Goal: Task Accomplishment & Management: Manage account settings

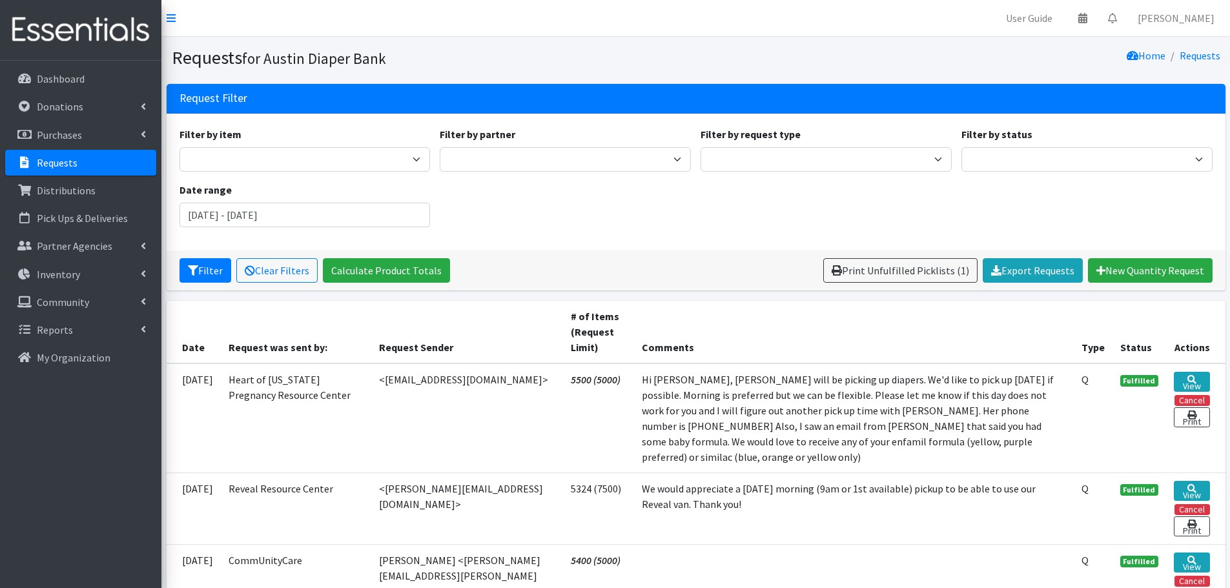
click at [57, 154] on link "Requests" at bounding box center [80, 163] width 151 height 26
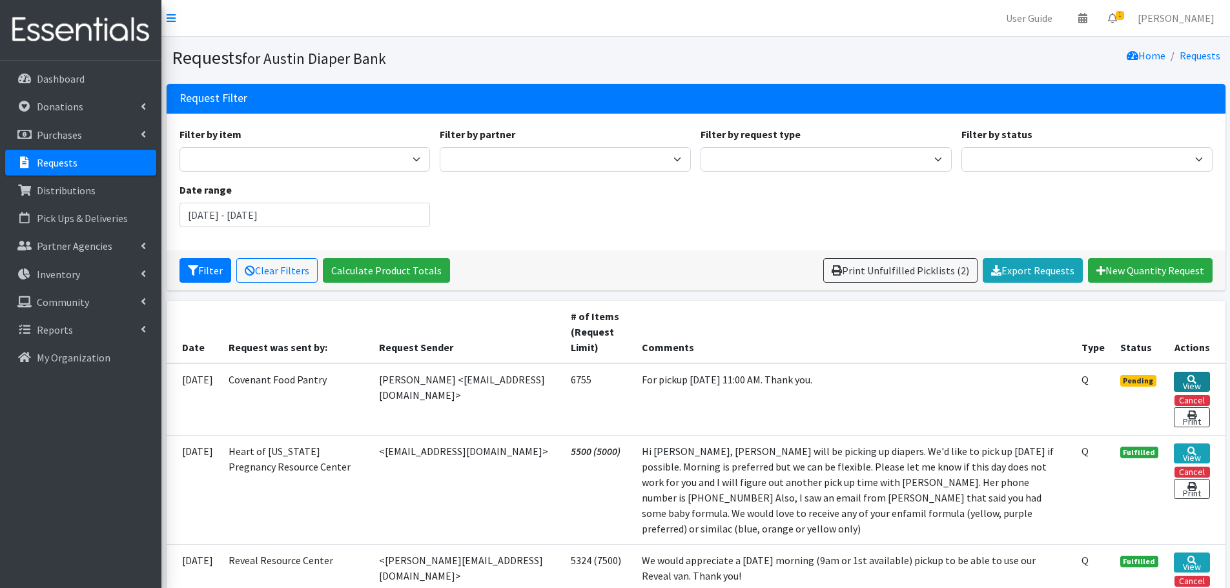
click at [1183, 378] on link "View" at bounding box center [1192, 382] width 36 height 20
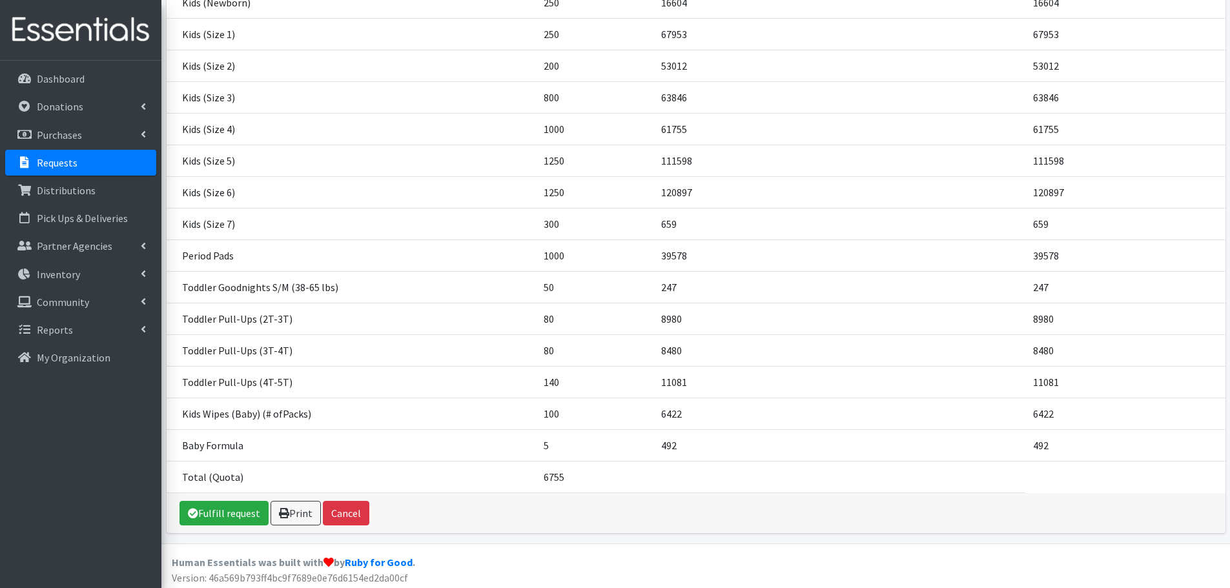
scroll to position [237, 0]
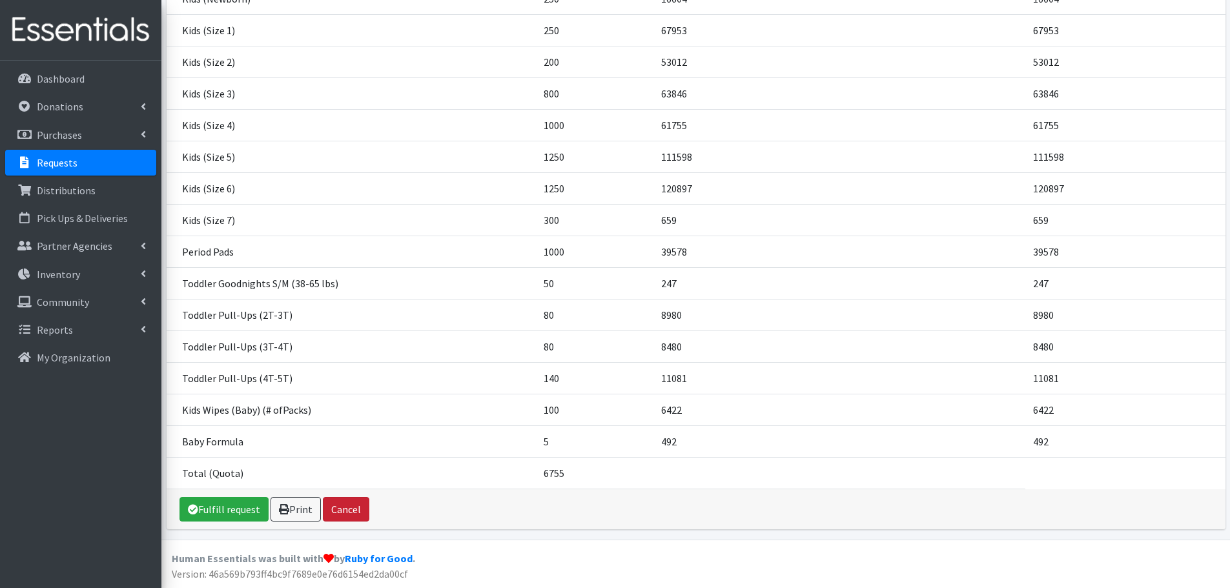
click at [347, 506] on button "Cancel" at bounding box center [346, 509] width 46 height 25
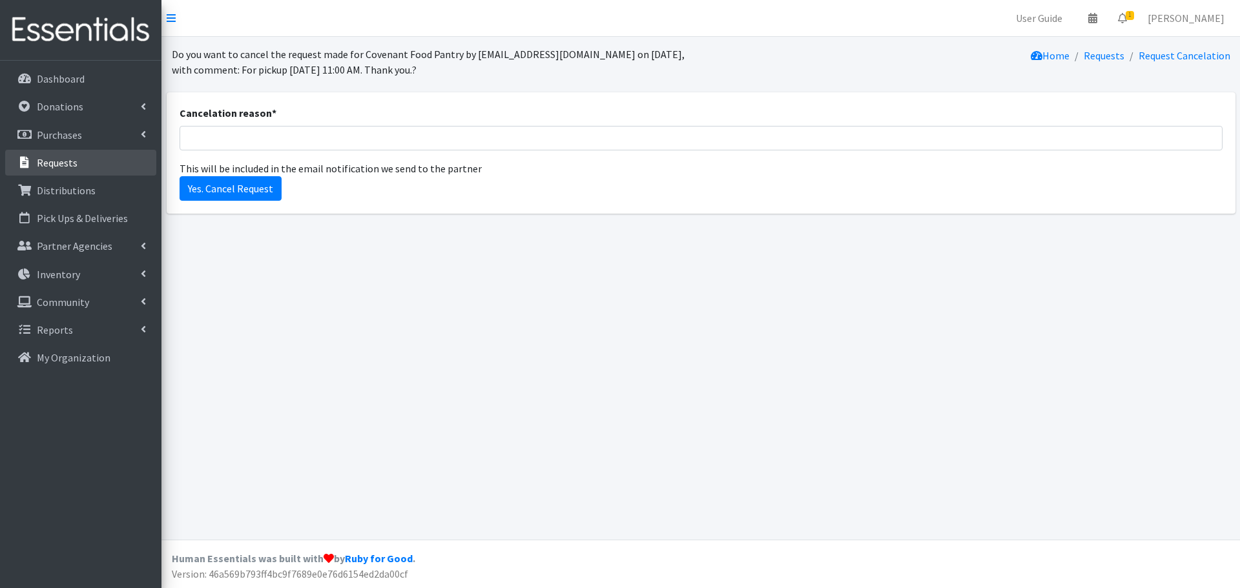
click at [61, 158] on p "Requests" at bounding box center [57, 162] width 41 height 13
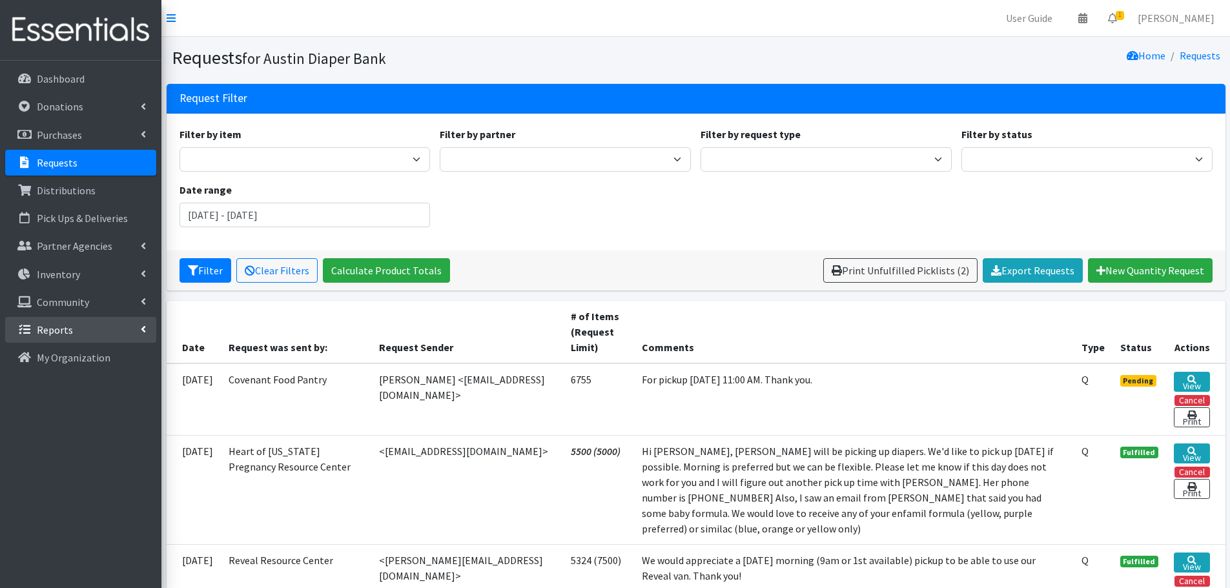
click at [63, 325] on p "Reports" at bounding box center [55, 330] width 36 height 13
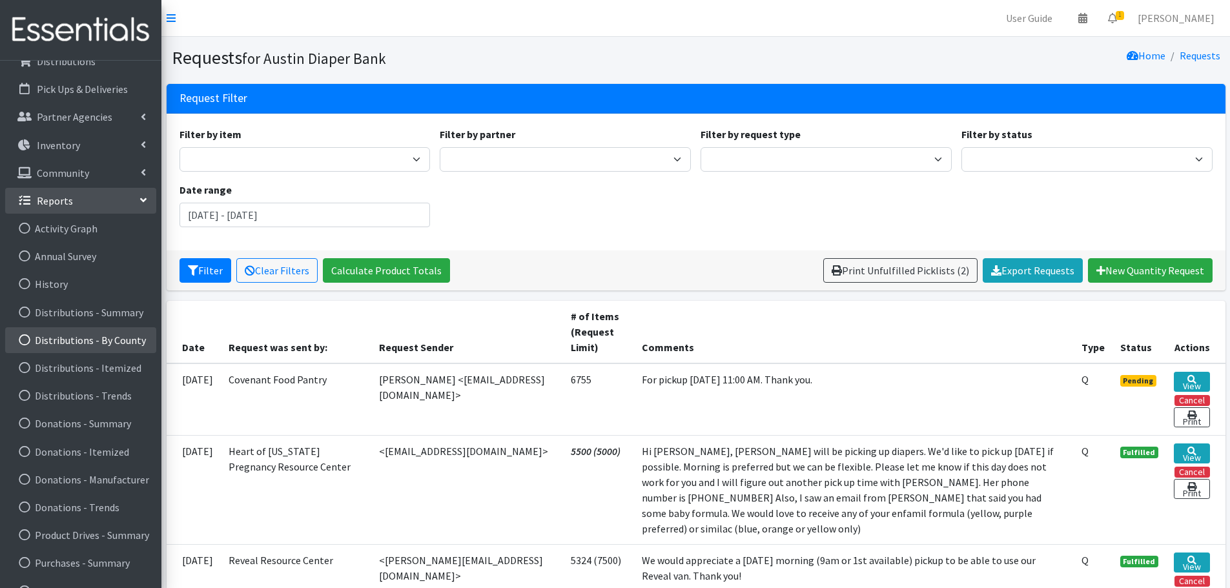
scroll to position [65, 0]
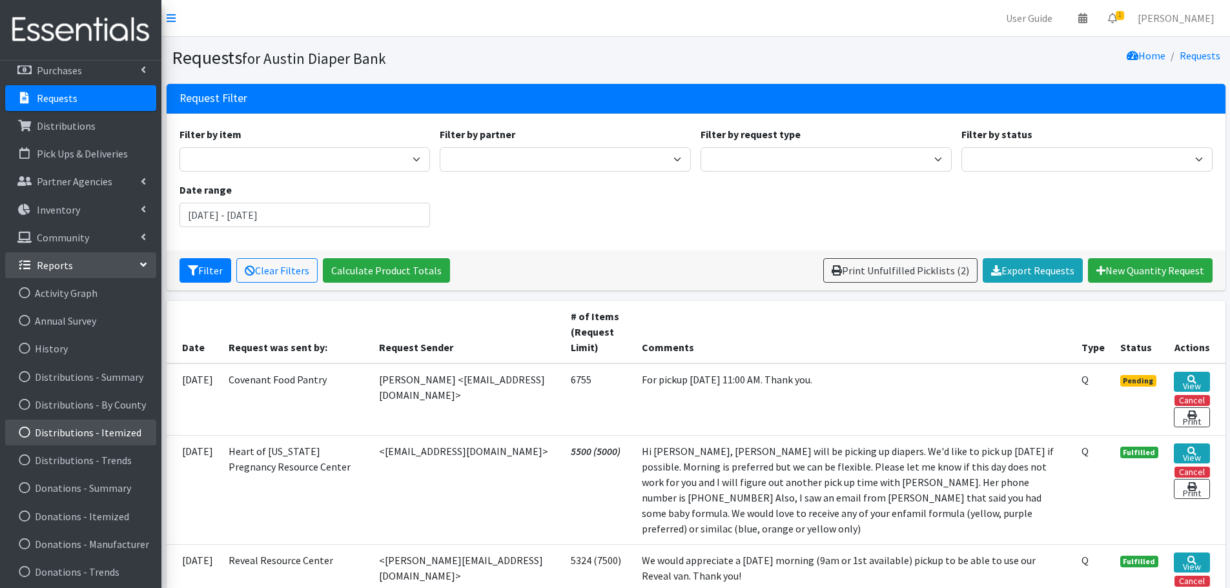
click at [99, 437] on link "Distributions - Itemized" at bounding box center [80, 433] width 151 height 26
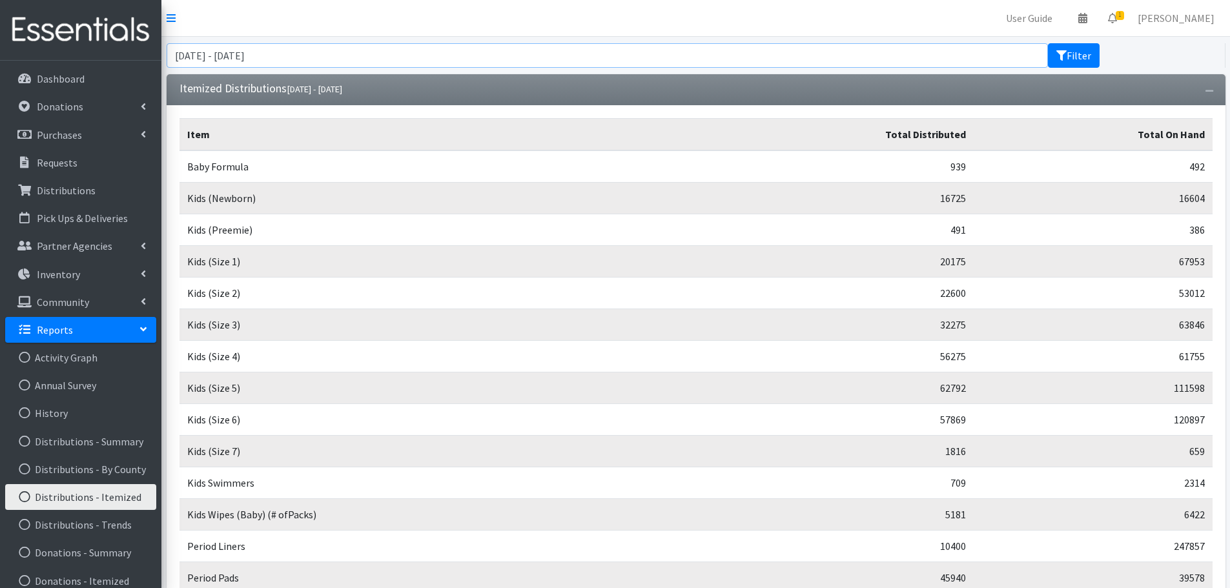
click at [825, 57] on input "[DATE] - [DATE]" at bounding box center [608, 55] width 882 height 25
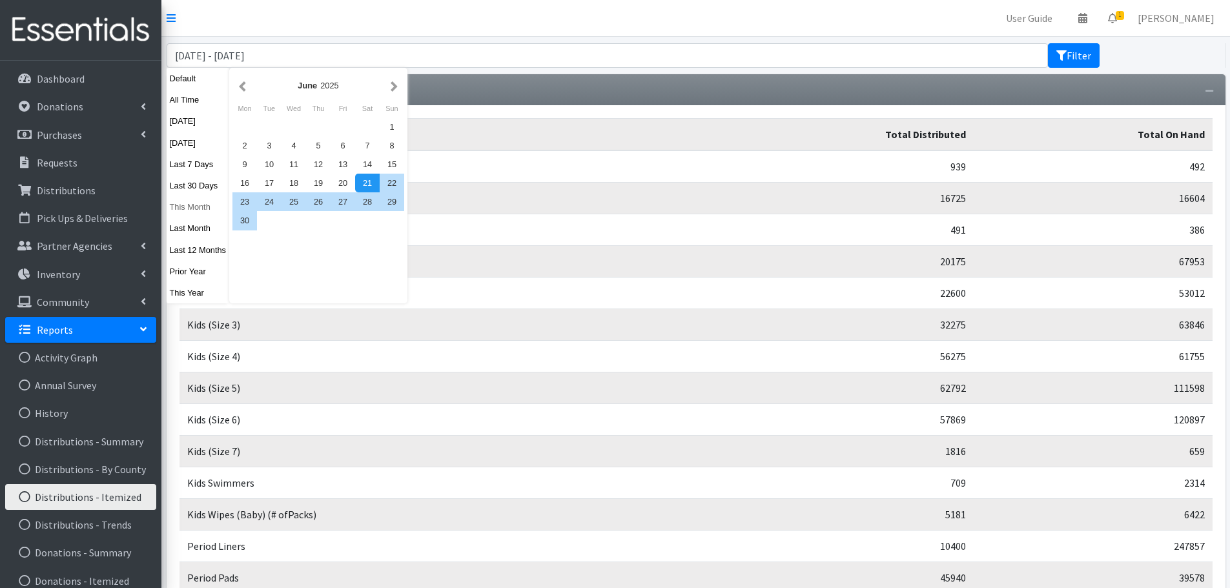
click at [200, 207] on button "This Month" at bounding box center [198, 207] width 63 height 19
type input "[DATE] - [DATE]"
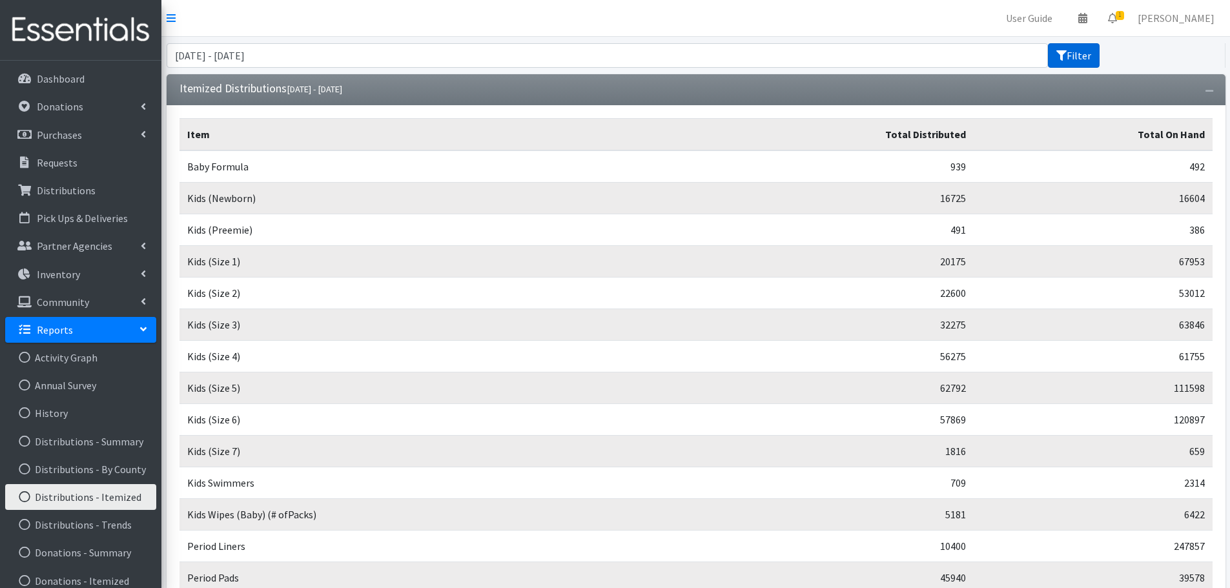
click at [1077, 57] on button "Filter" at bounding box center [1074, 55] width 52 height 25
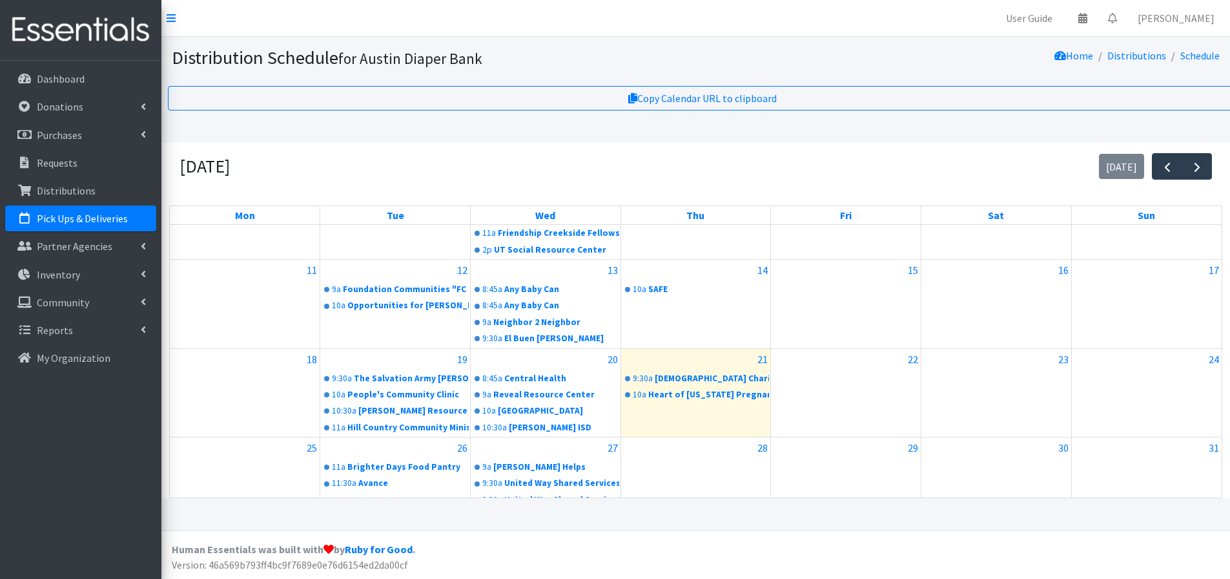
scroll to position [194, 0]
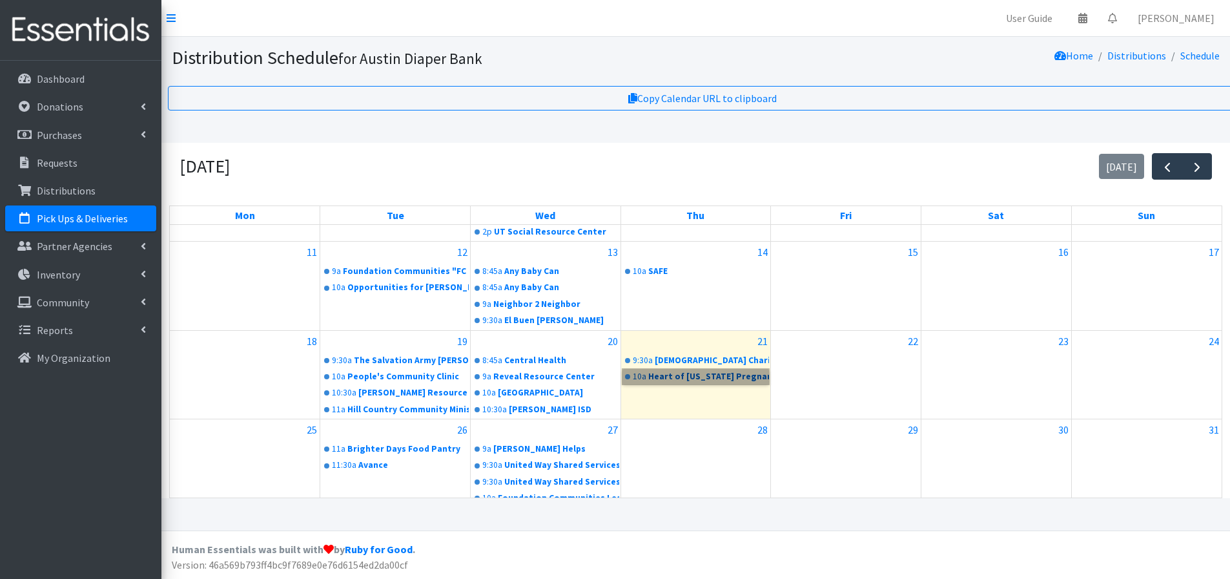
click at [692, 378] on link "10a Heart of Texas Pregnancy Resource Center" at bounding box center [696, 376] width 147 height 15
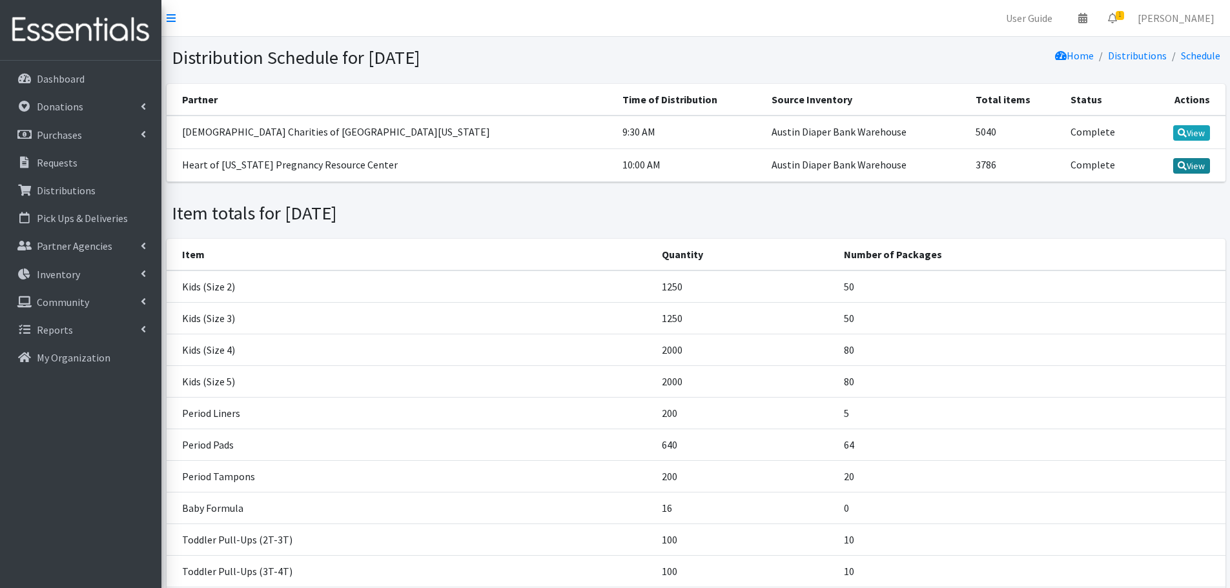
click at [1199, 167] on link "View" at bounding box center [1191, 165] width 37 height 15
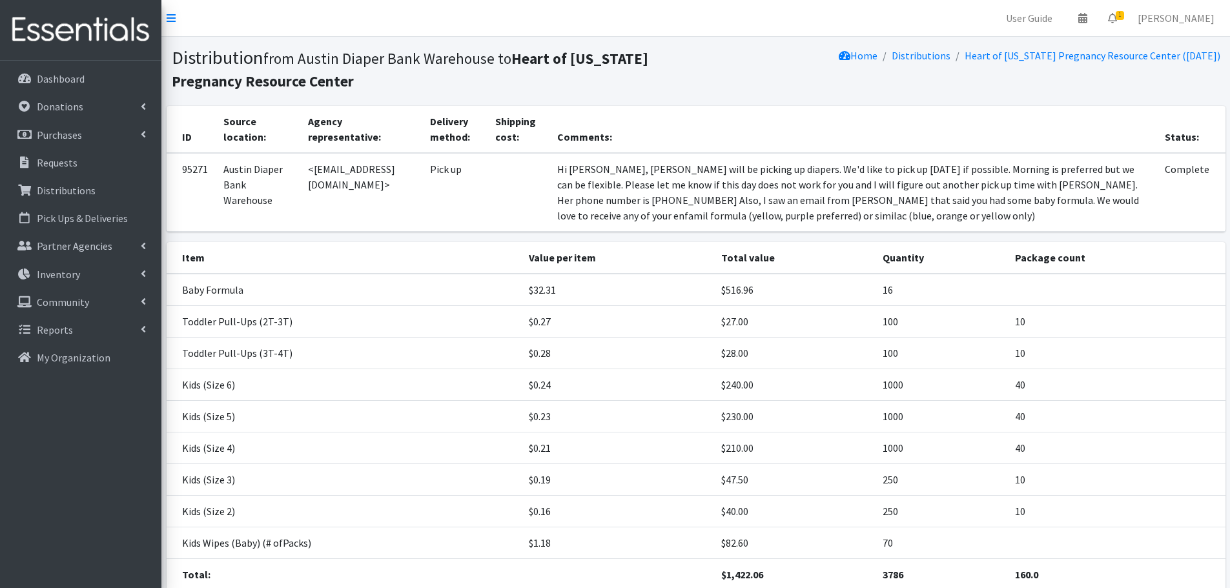
scroll to position [101, 0]
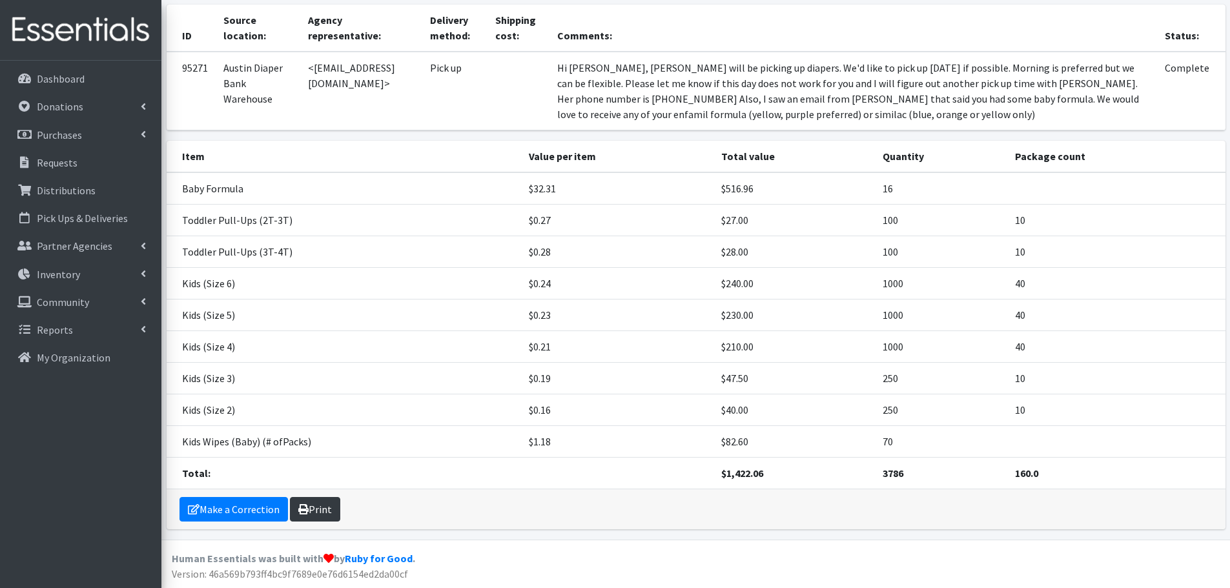
click at [320, 512] on link "Print" at bounding box center [315, 509] width 50 height 25
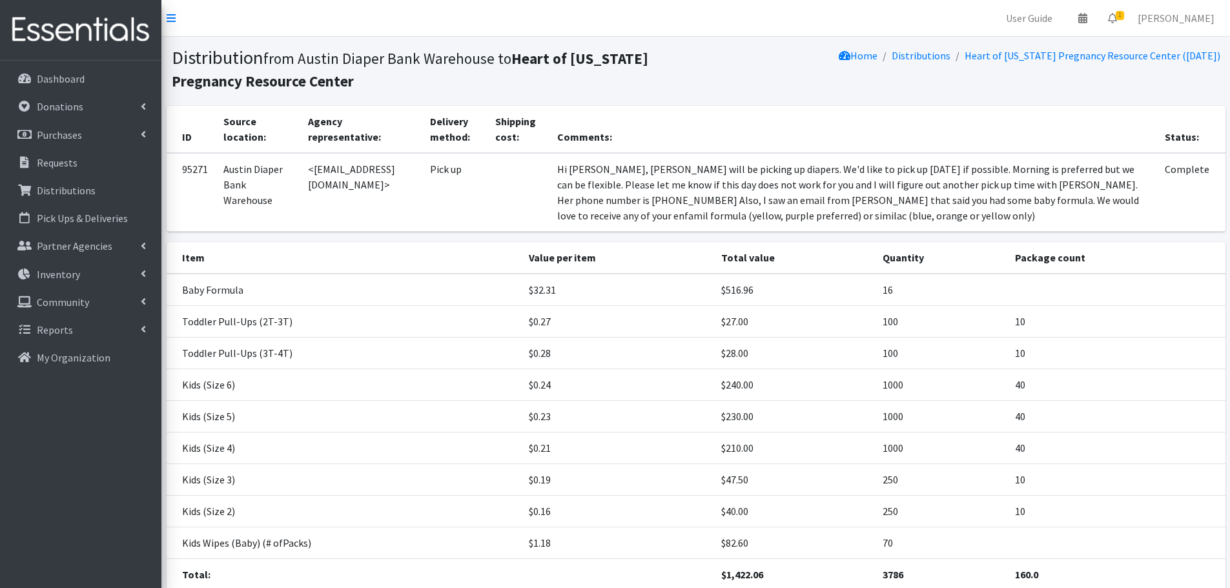
scroll to position [101, 0]
